Goal: Find specific page/section: Find specific page/section

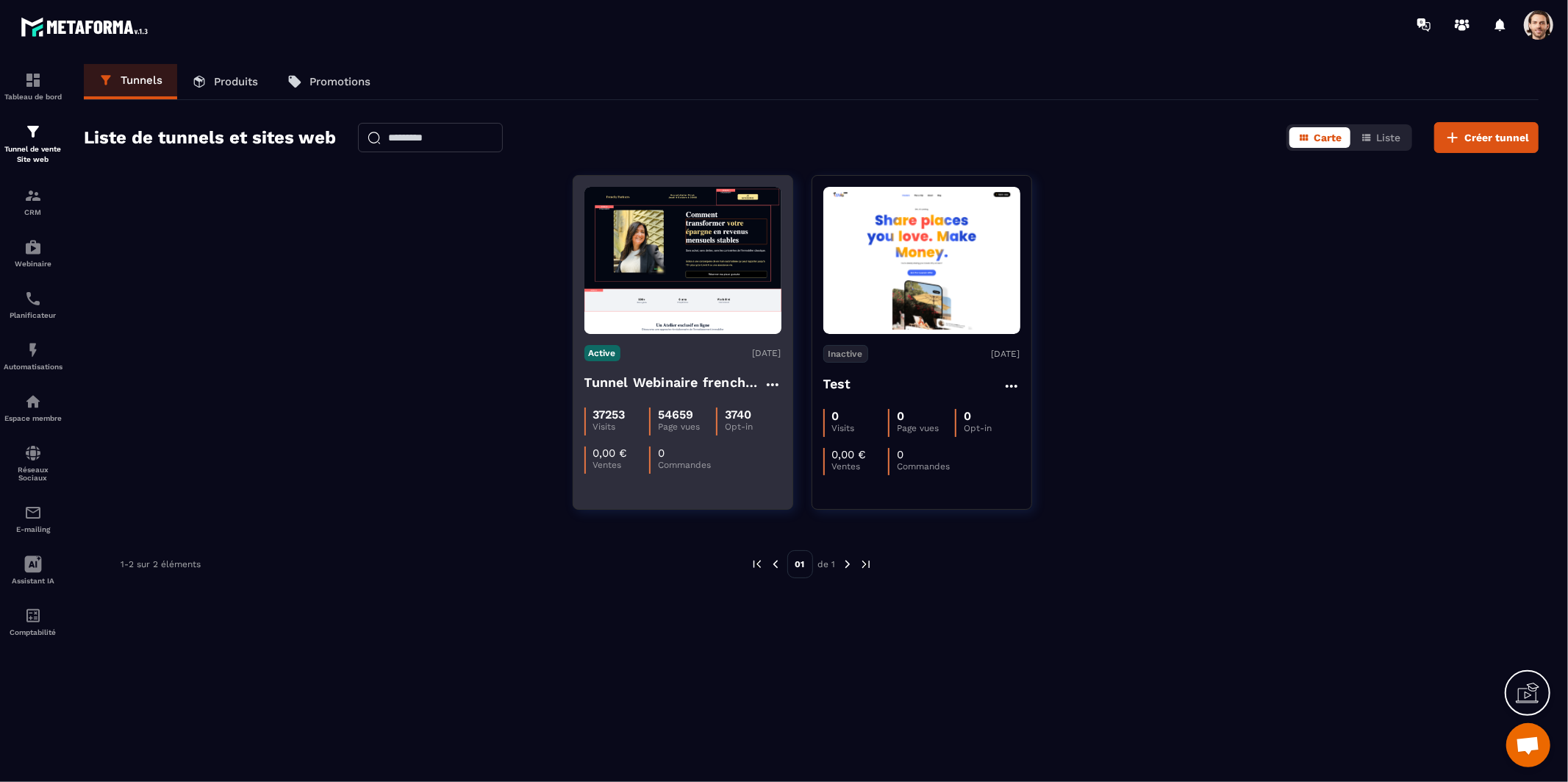
click at [685, 259] on img at bounding box center [683, 260] width 197 height 147
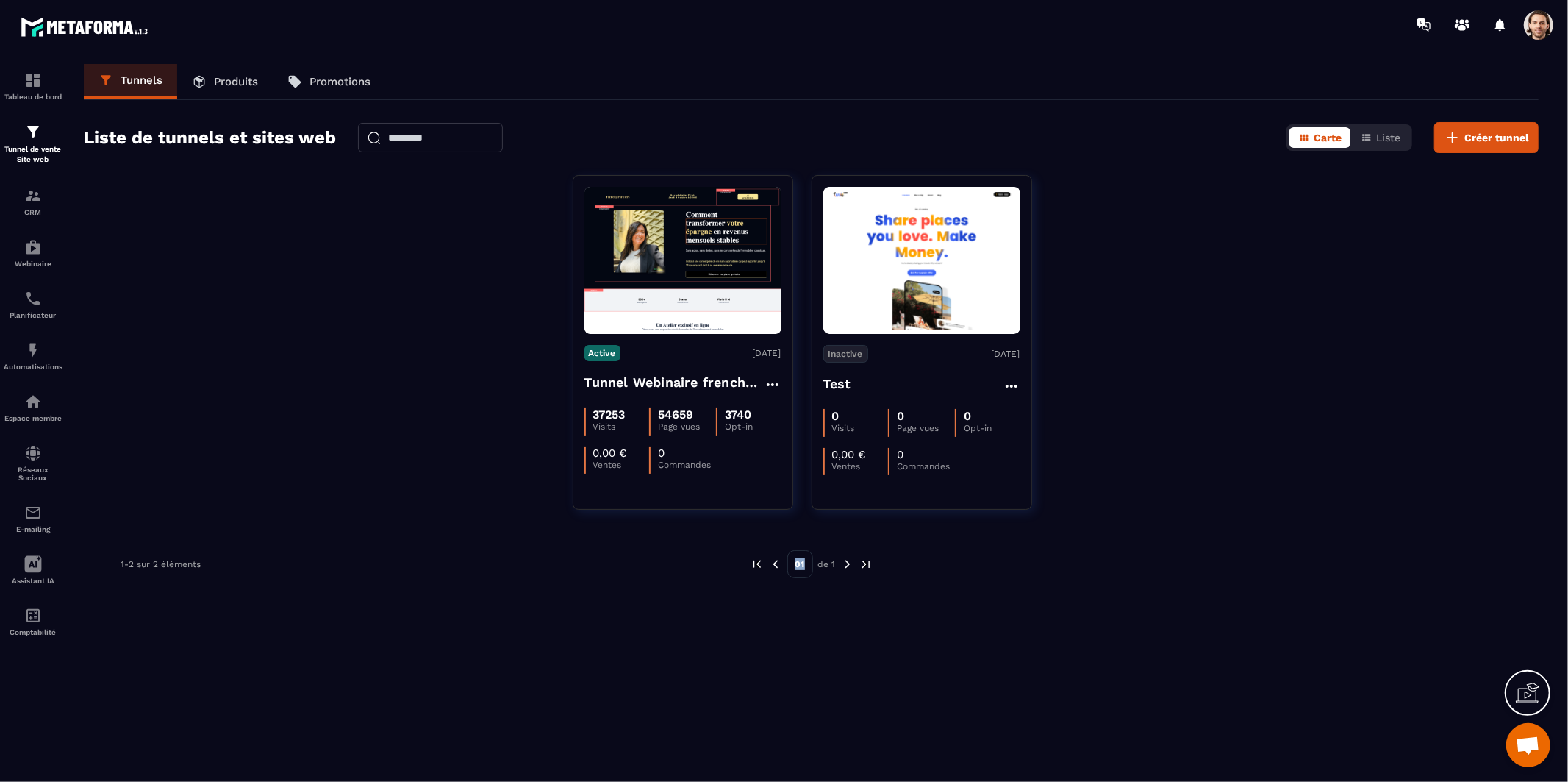
drag, startPoint x: 913, startPoint y: 783, endPoint x: 938, endPoint y: 783, distance: 25.0
click at [938, 781] on html "Tableau de bord Tunnel de vente Site web CRM Webinaire Planificateur Automatisa…" at bounding box center [784, 391] width 1568 height 782
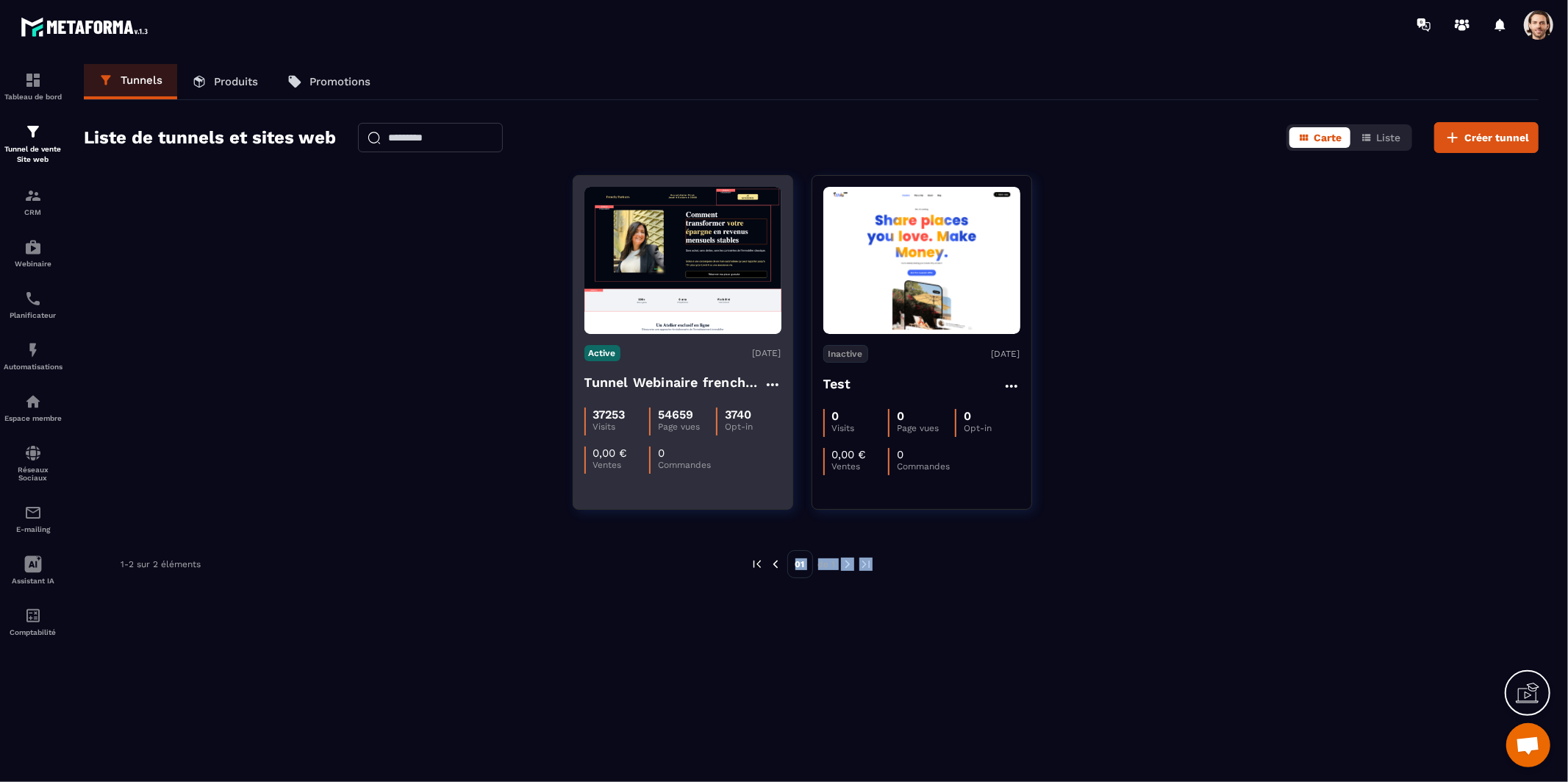
click at [673, 324] on img at bounding box center [683, 260] width 197 height 147
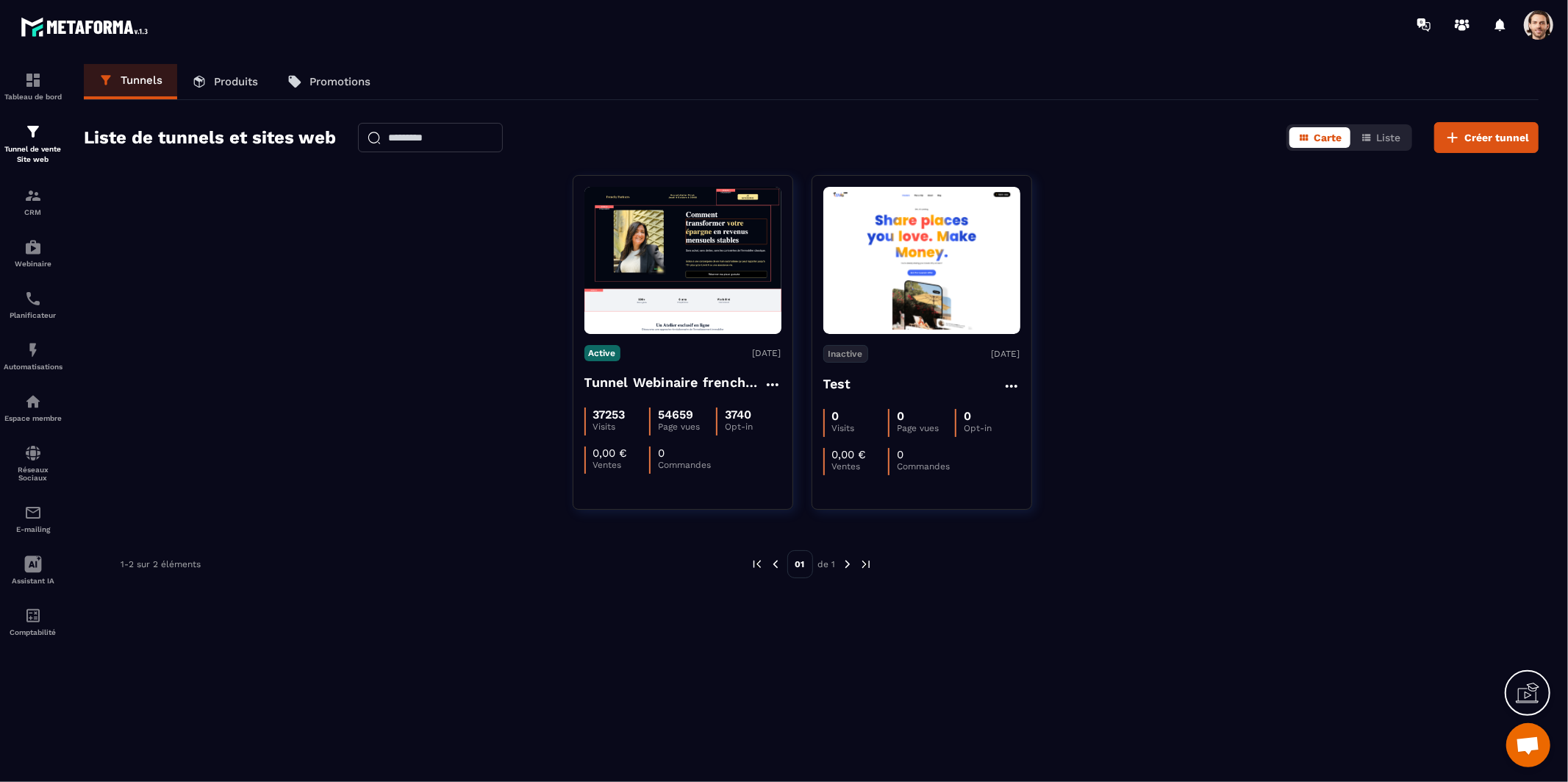
drag, startPoint x: 259, startPoint y: 413, endPoint x: 481, endPoint y: 327, distance: 238.1
click at [258, 407] on div "Active [DATE] Tunnel Webinaire [DEMOGRAPHIC_DATA] partners 37253 Visits 54659 P…" at bounding box center [811, 352] width 1455 height 353
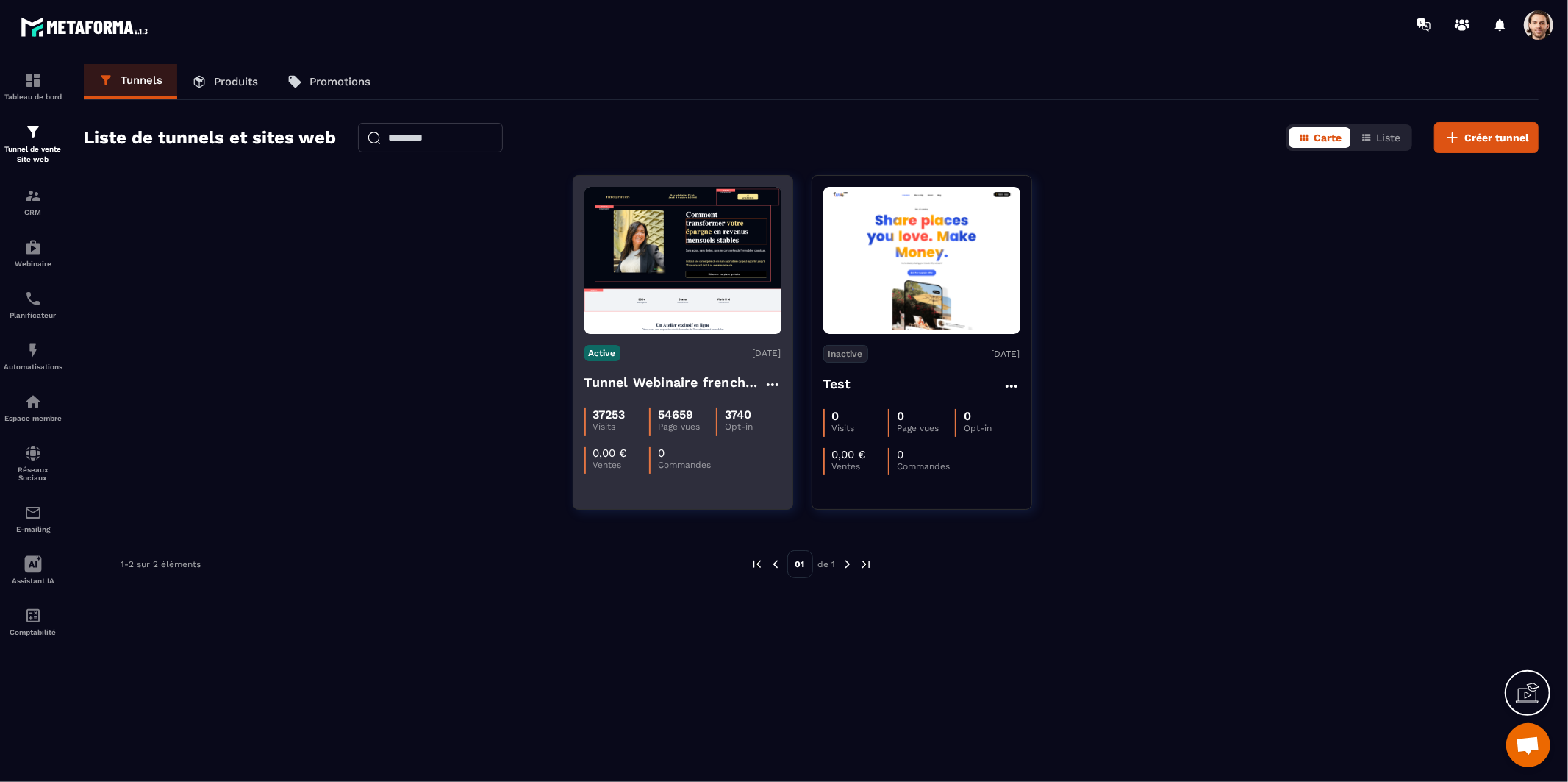
click at [702, 259] on img at bounding box center [683, 260] width 197 height 147
